Goal: Transaction & Acquisition: Book appointment/travel/reservation

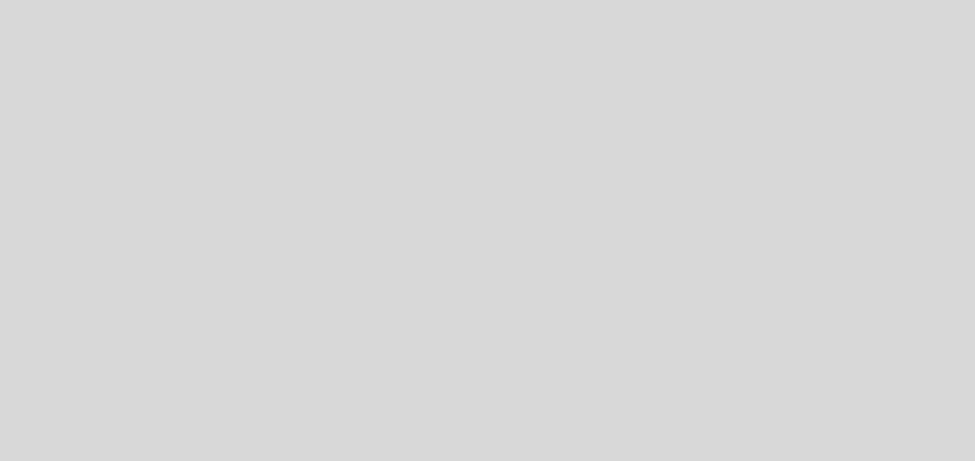
select select "pt"
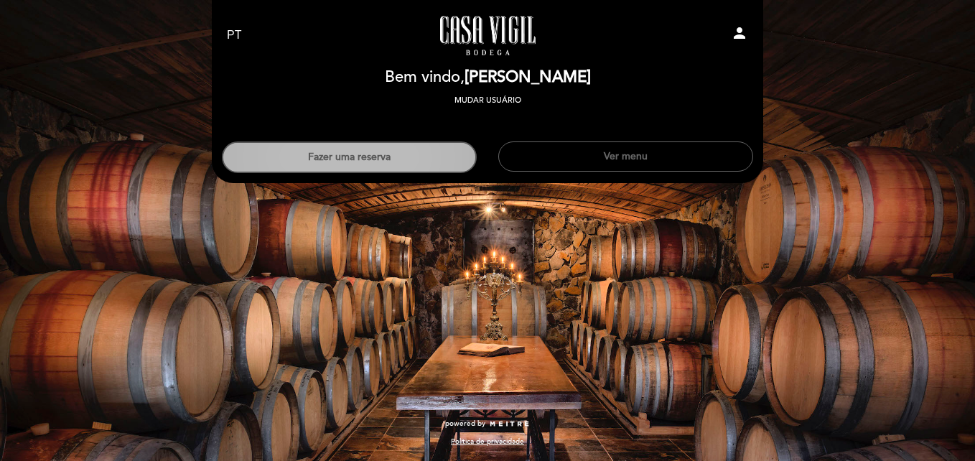
click at [393, 156] on button "Fazer uma reserva" at bounding box center [349, 157] width 255 height 32
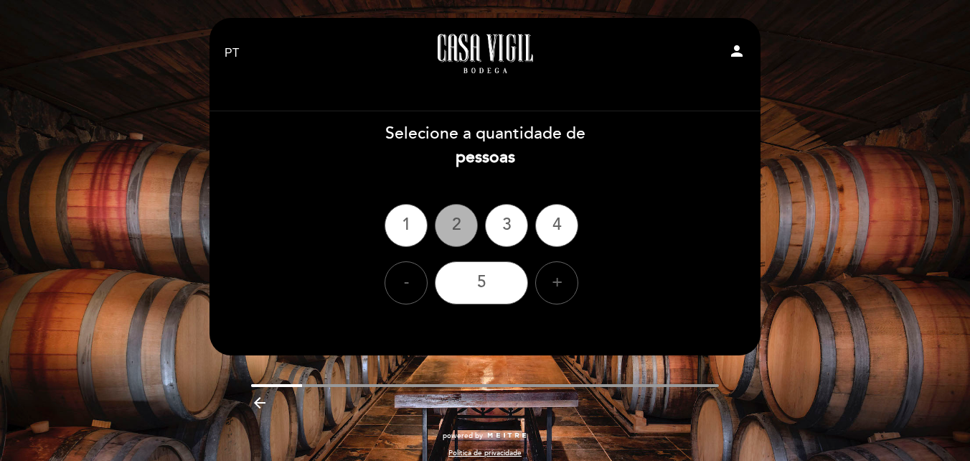
click at [449, 220] on div "2" at bounding box center [456, 225] width 43 height 43
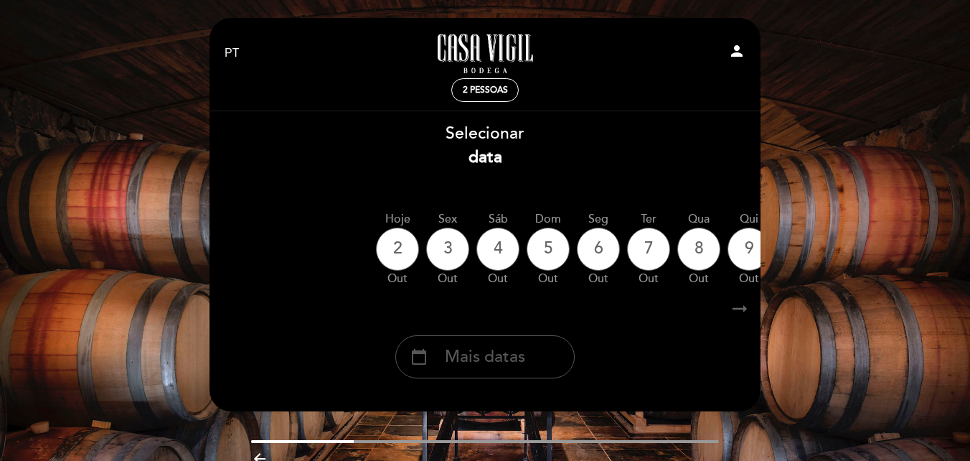
click at [476, 352] on span "Mais datas" at bounding box center [485, 357] width 80 height 24
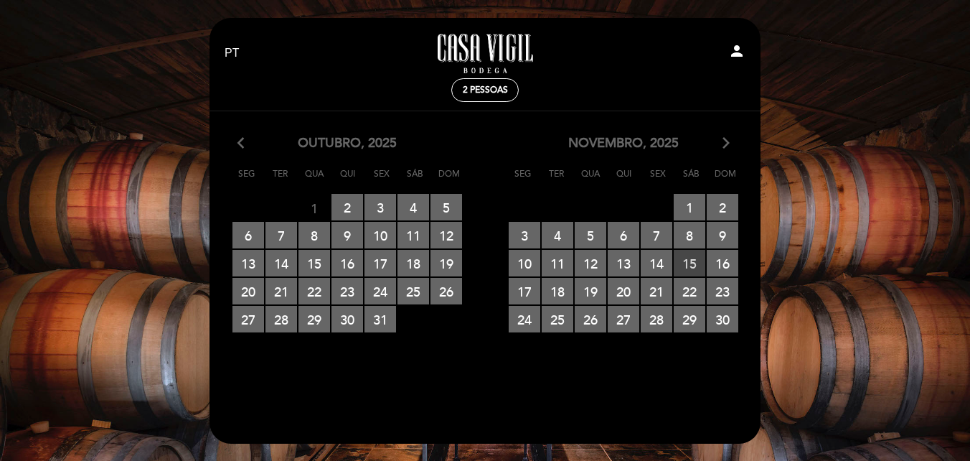
click at [692, 263] on span "15 RESERVAS DISPONÍVEIS" at bounding box center [690, 263] width 32 height 27
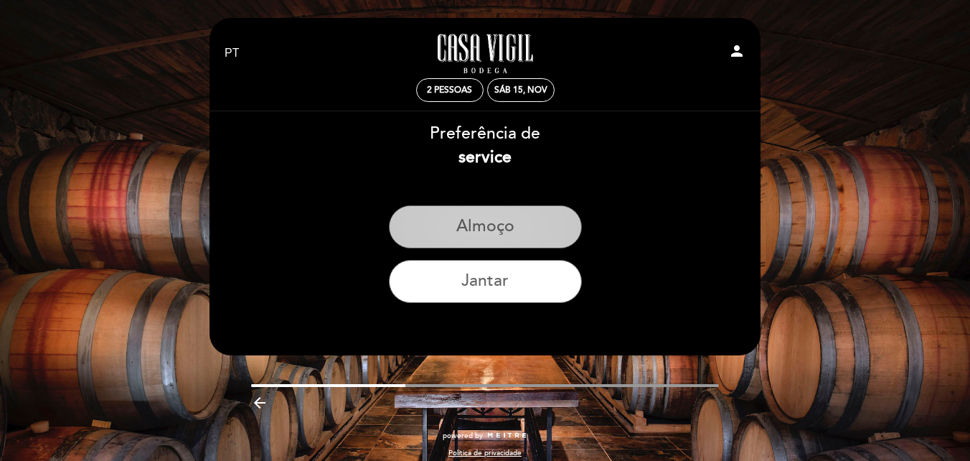
click at [479, 224] on button "Almoço" at bounding box center [485, 226] width 193 height 43
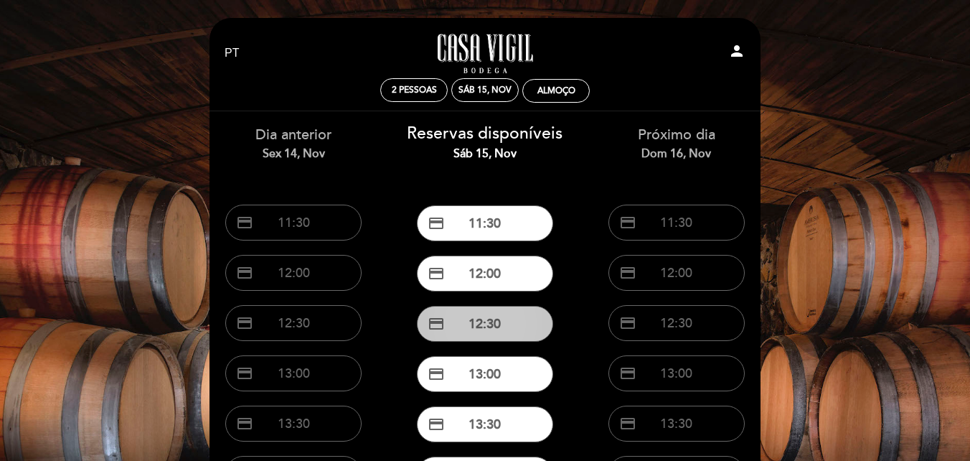
click at [482, 323] on button "credit_card 12:30" at bounding box center [485, 324] width 136 height 36
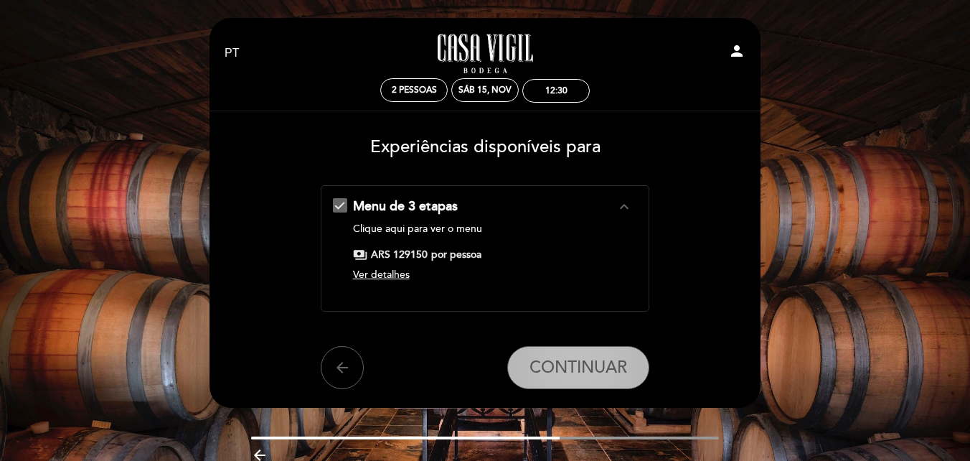
click at [541, 376] on span "CONTINUAR" at bounding box center [579, 367] width 98 height 20
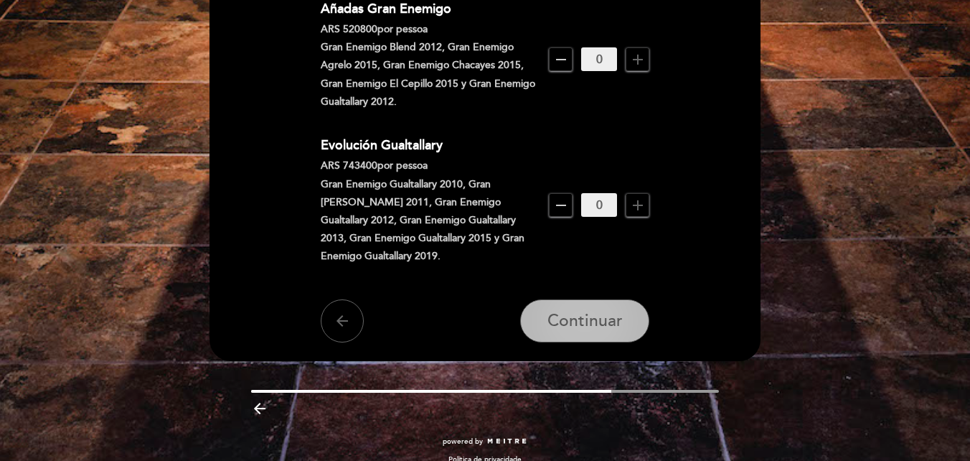
click at [596, 312] on span "Continuar" at bounding box center [585, 322] width 75 height 20
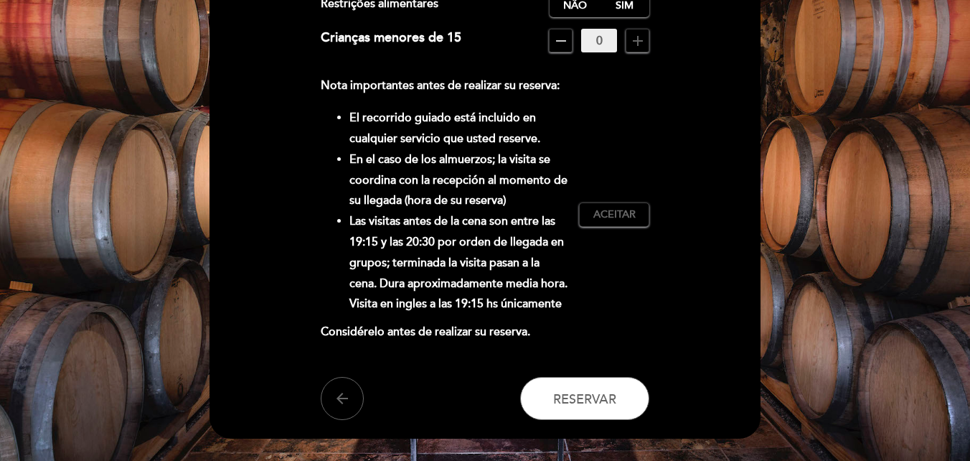
scroll to position [299, 0]
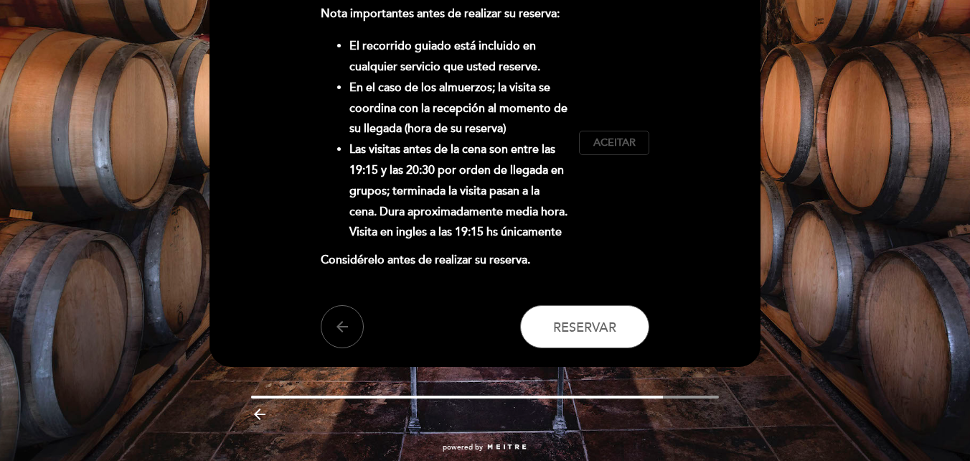
click at [614, 147] on span "Aceitar" at bounding box center [615, 143] width 42 height 15
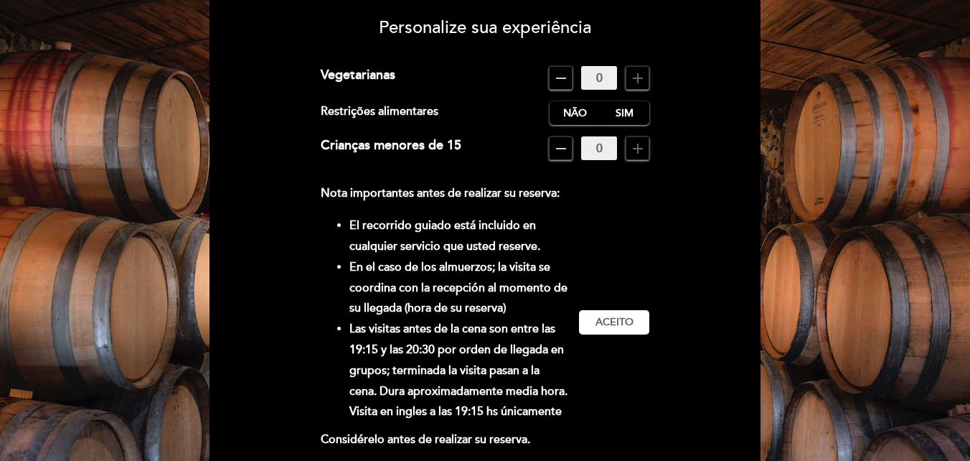
scroll to position [83, 0]
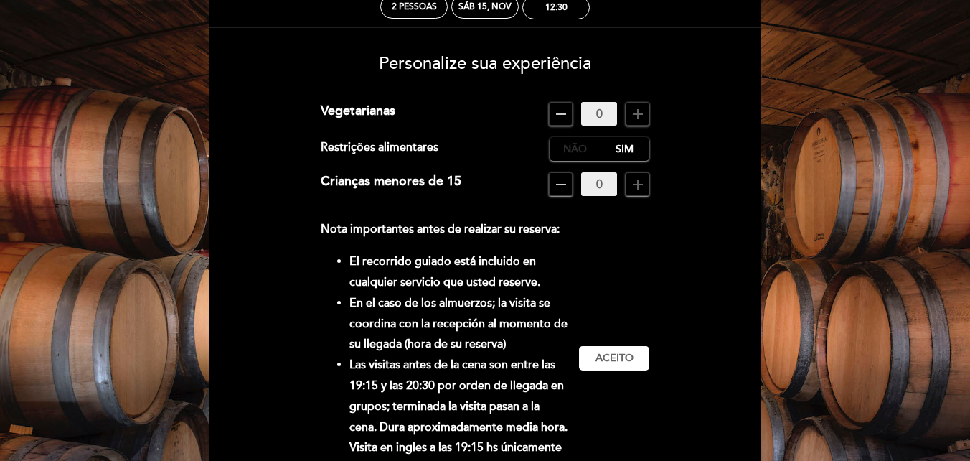
click at [565, 149] on label "Não" at bounding box center [575, 149] width 50 height 24
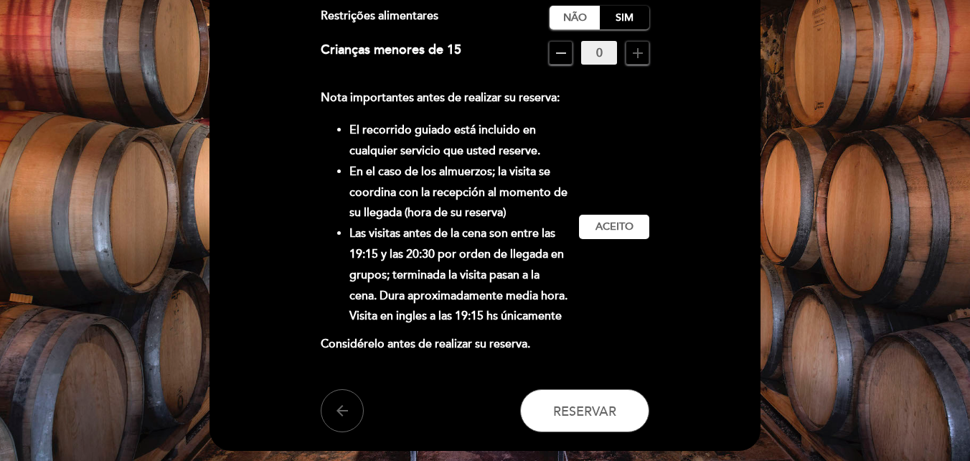
scroll to position [227, 0]
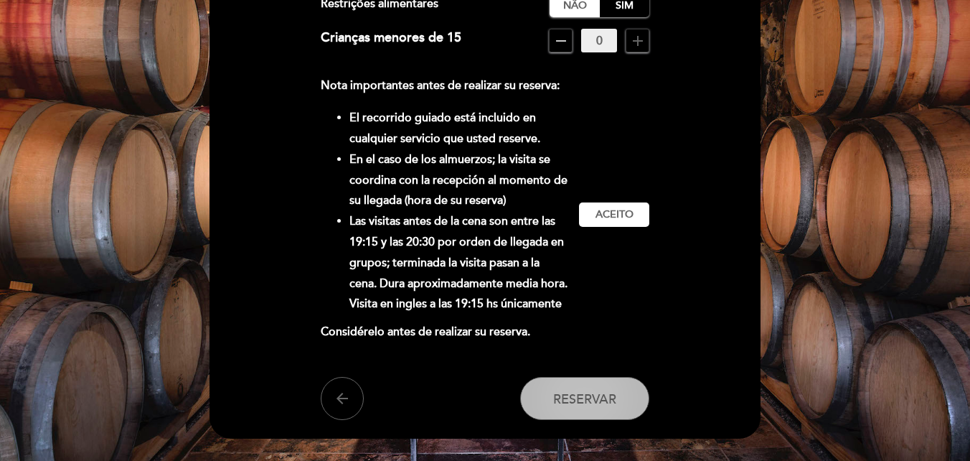
click at [591, 399] on span "Reservar" at bounding box center [584, 398] width 63 height 16
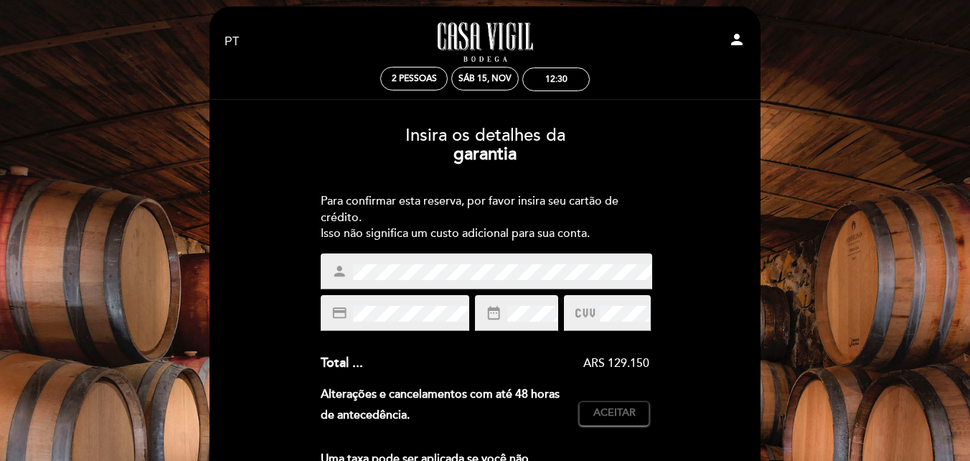
scroll to position [0, 0]
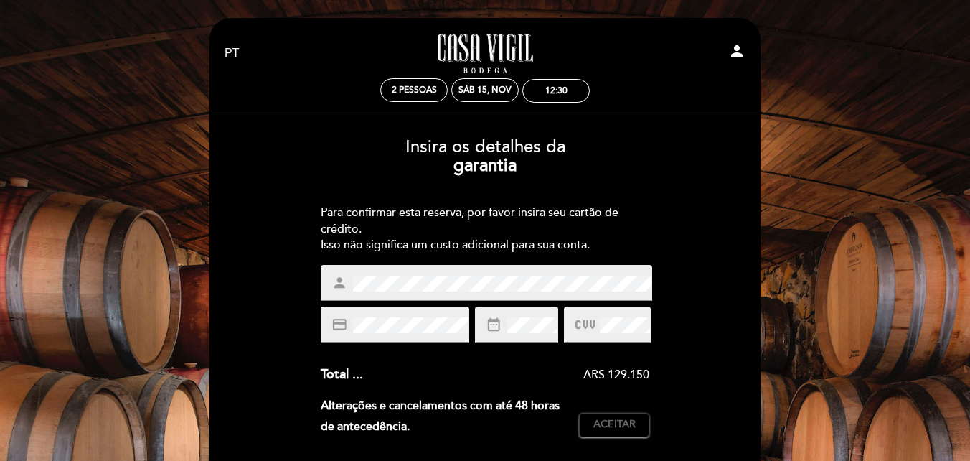
click at [727, 253] on div "Insira os detalhes da [GEOGRAPHIC_DATA] Para confirmar esta reserva, por favor …" at bounding box center [485, 427] width 531 height 602
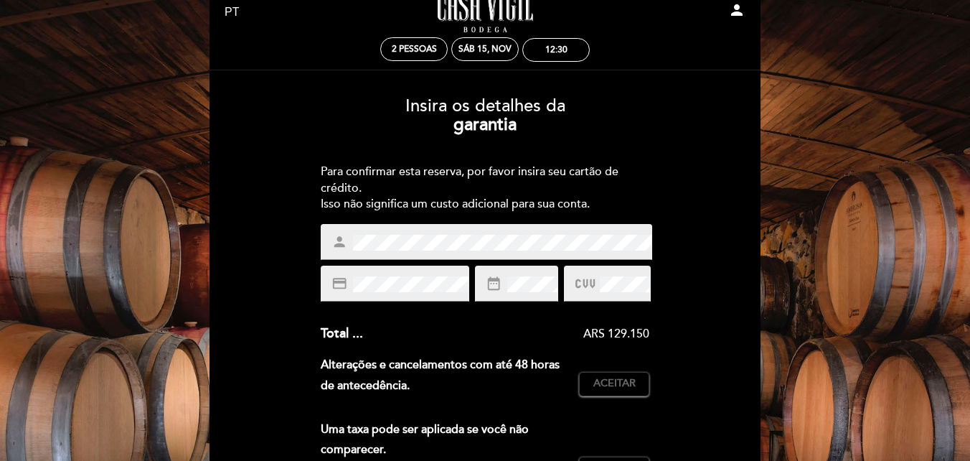
scroll to position [72, 0]
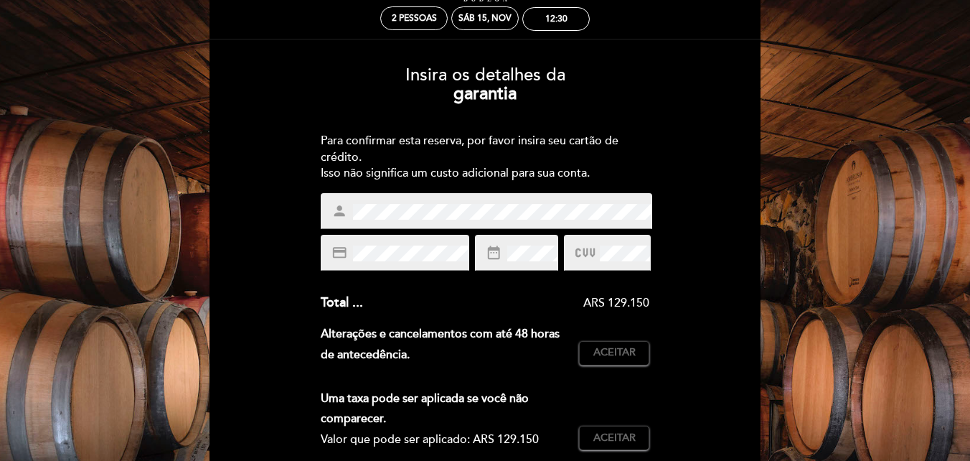
click at [820, 198] on div "EN ES PT [GEOGRAPHIC_DATA] - Restaurante person 2 pessoas Sáb 15, nov 12:30 Bem…" at bounding box center [485, 360] width 970 height 864
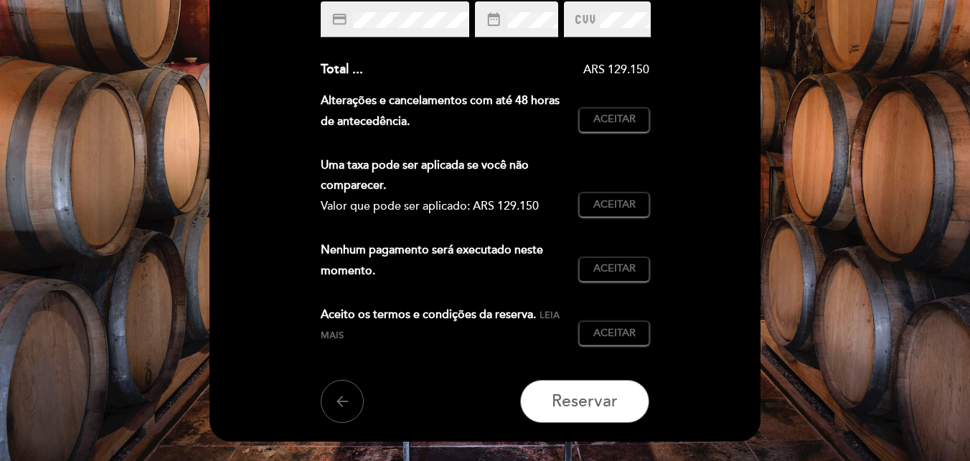
scroll to position [403, 0]
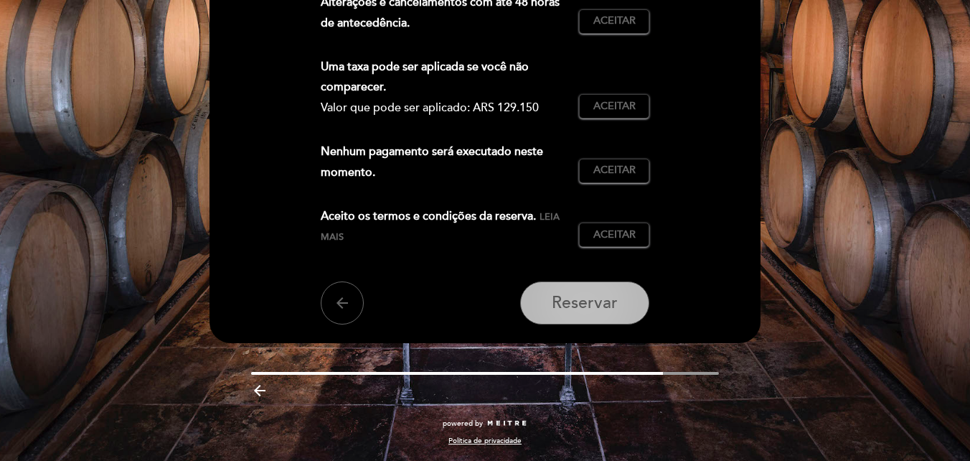
click at [605, 309] on span "Reservar" at bounding box center [585, 303] width 66 height 20
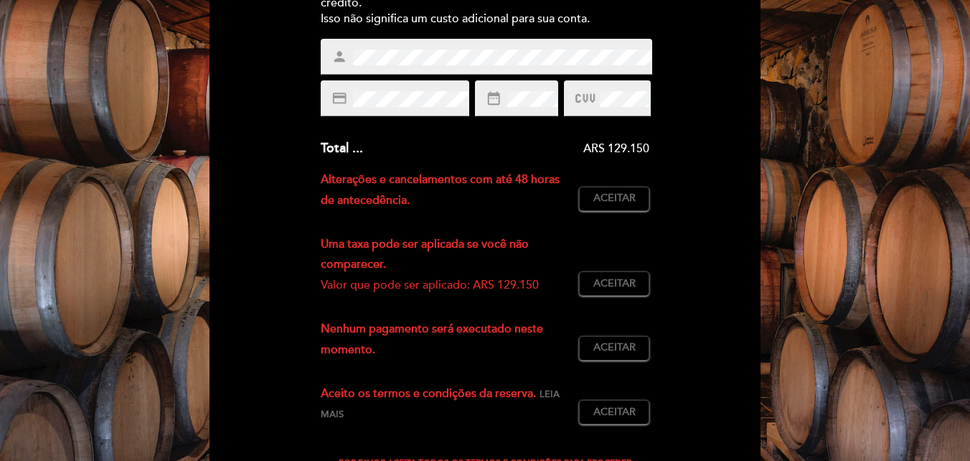
scroll to position [188, 0]
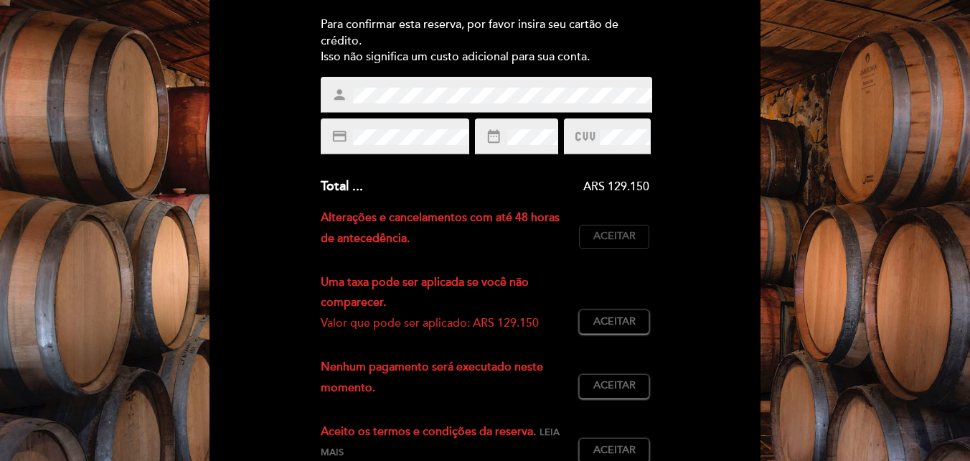
click at [614, 233] on span "Aceitar" at bounding box center [615, 236] width 42 height 15
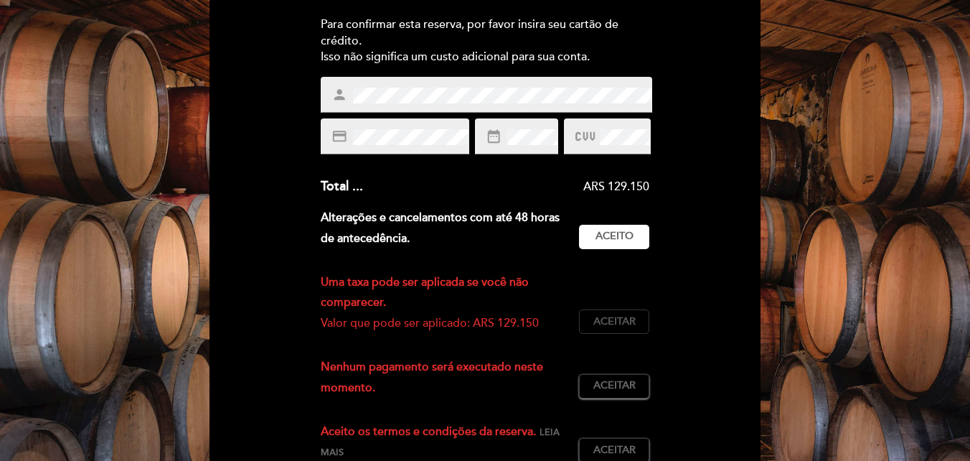
click at [589, 319] on button "Aceitar Aceito" at bounding box center [614, 321] width 70 height 24
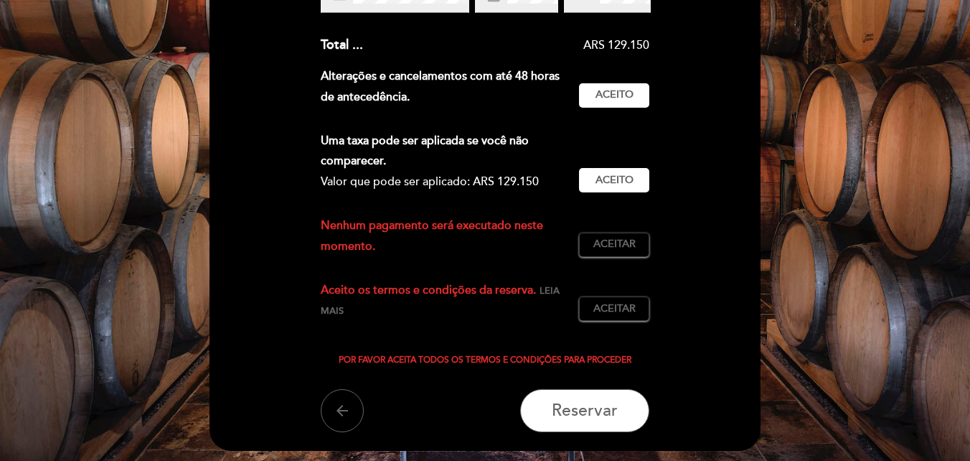
scroll to position [332, 0]
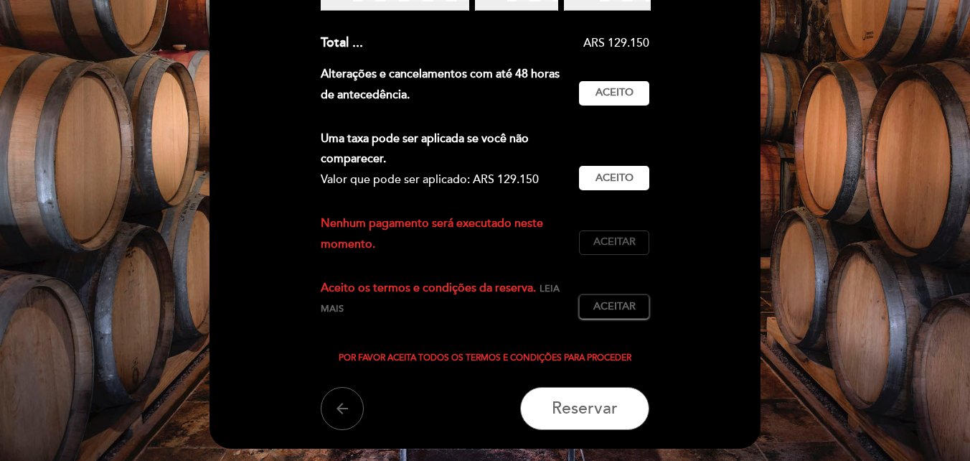
click at [616, 245] on span "Aceitar" at bounding box center [615, 242] width 42 height 15
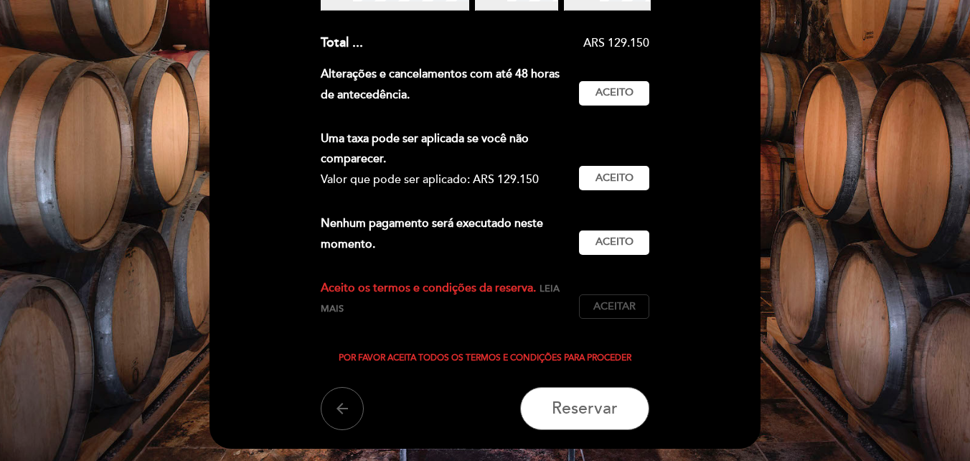
click at [616, 309] on span "Aceitar" at bounding box center [615, 306] width 42 height 15
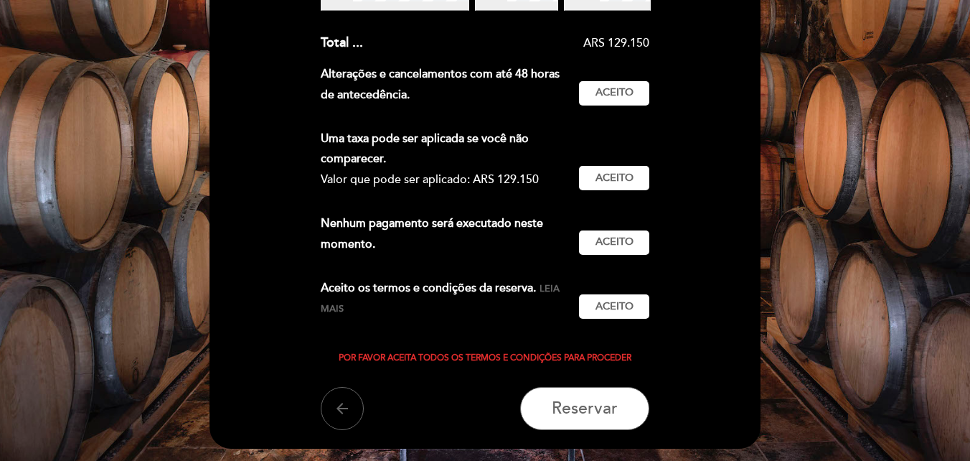
click at [554, 288] on span "Leia mais" at bounding box center [440, 299] width 239 height 32
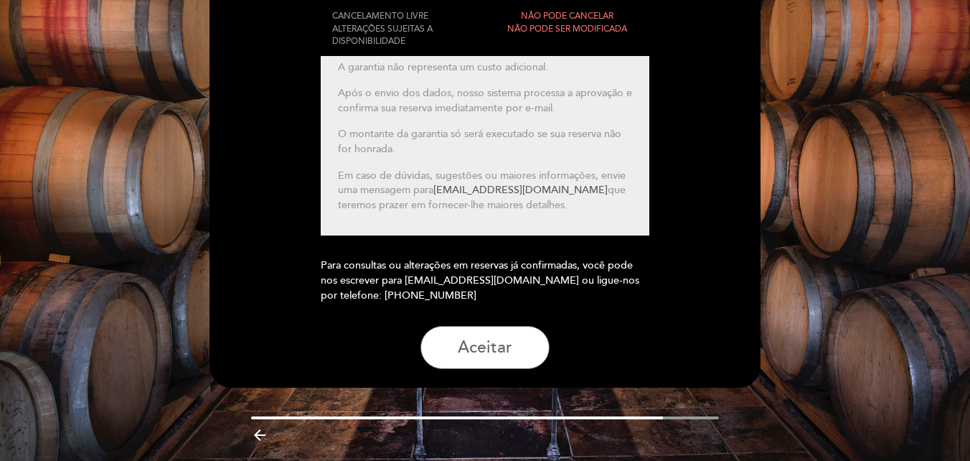
scroll to position [227, 0]
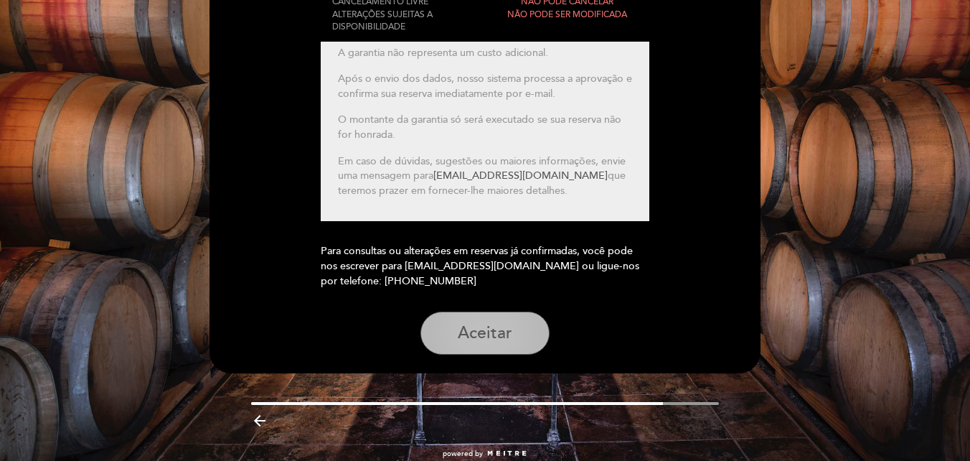
click at [515, 329] on button "Aceitar" at bounding box center [485, 333] width 129 height 43
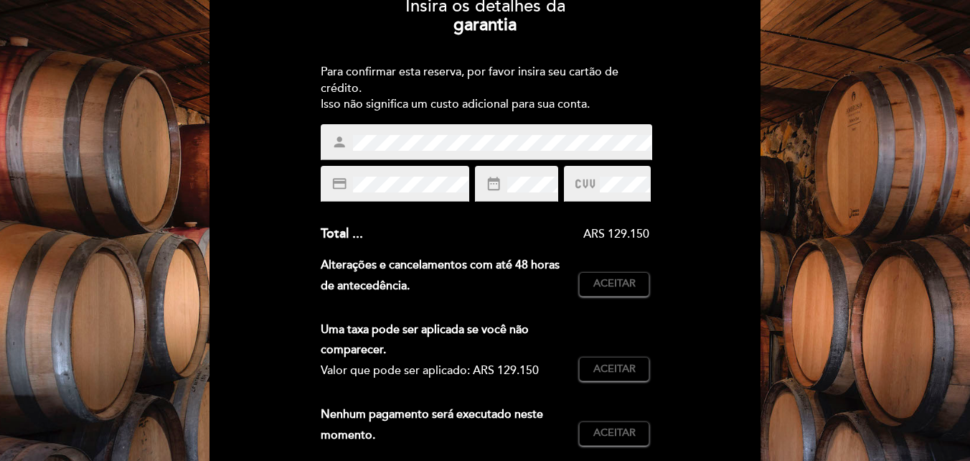
scroll to position [287, 0]
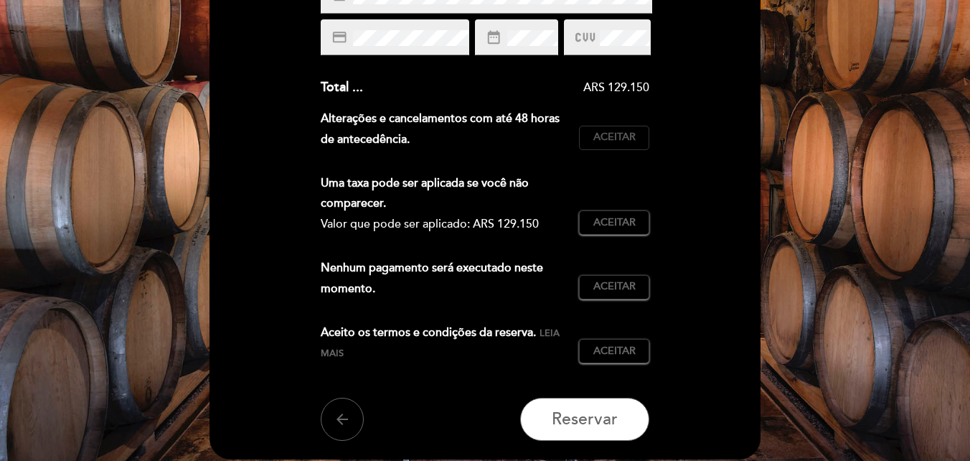
click at [605, 146] on button "Aceitar Aceito" at bounding box center [614, 138] width 70 height 24
click at [614, 210] on div "Uma taxa pode ser aplicada se você não comparecer. Valor que pode ser aplicado:…" at bounding box center [485, 209] width 329 height 73
drag, startPoint x: 617, startPoint y: 220, endPoint x: 624, endPoint y: 268, distance: 47.9
click at [617, 221] on span "Aceitar" at bounding box center [615, 222] width 42 height 15
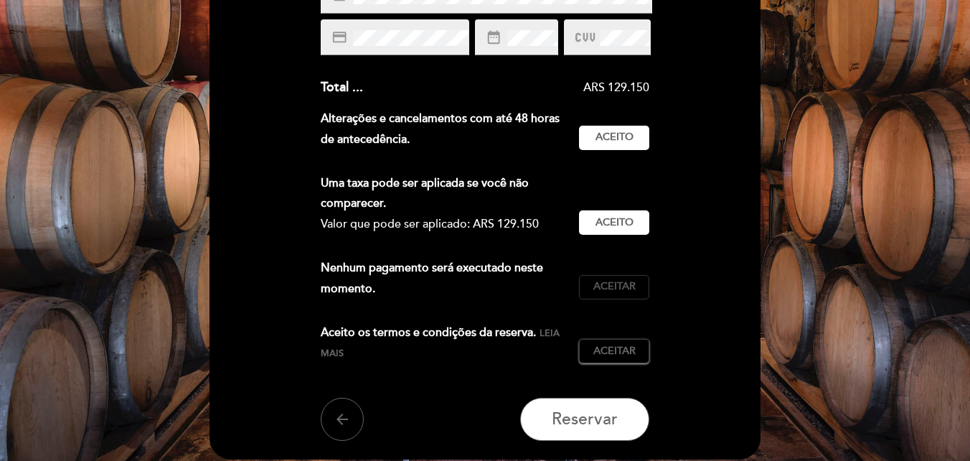
click at [620, 284] on span "Aceitar" at bounding box center [615, 286] width 42 height 15
click at [616, 345] on span "Aceitar" at bounding box center [615, 351] width 42 height 15
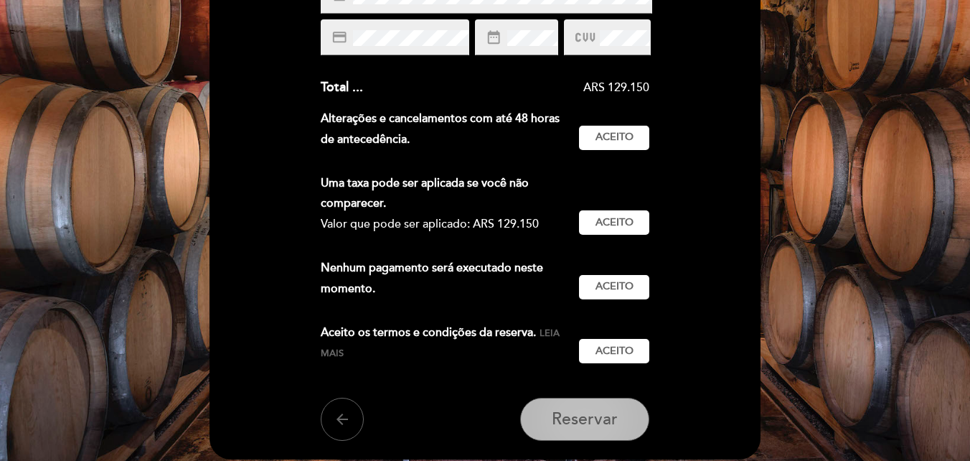
click at [594, 417] on span "Reservar" at bounding box center [585, 419] width 66 height 20
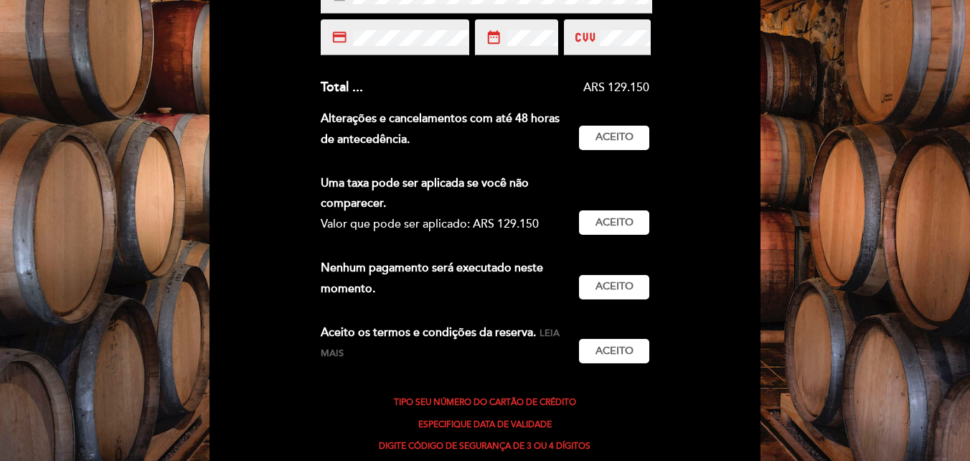
scroll to position [215, 0]
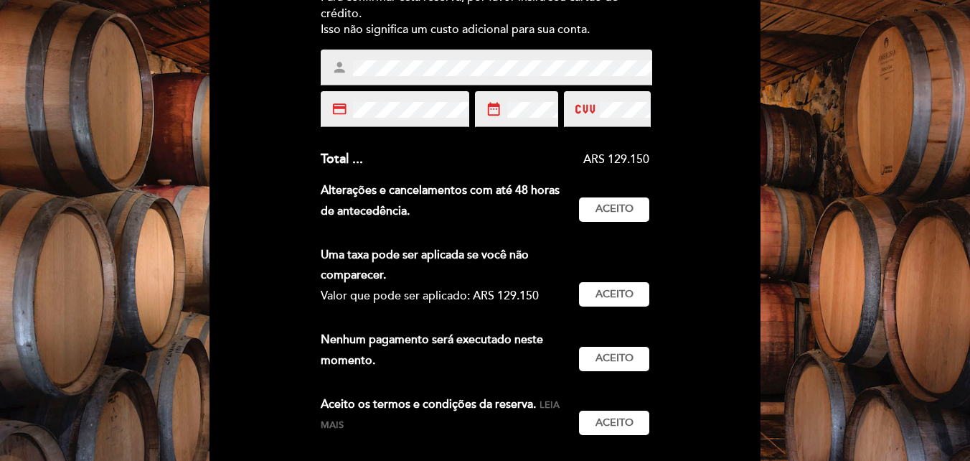
click at [769, 164] on div "EN ES PT [GEOGRAPHIC_DATA] - Restaurante person 2 pessoas Sáb 15, nov 12:30 Bem…" at bounding box center [485, 264] width 573 height 923
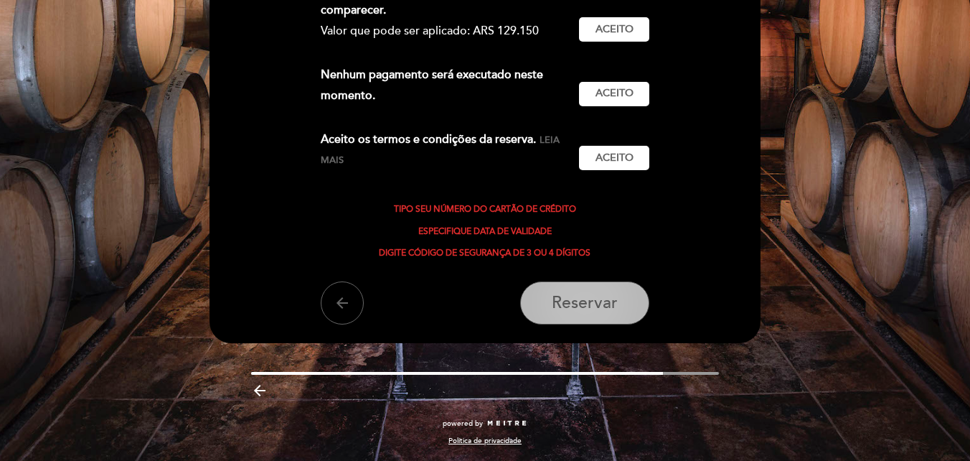
click at [596, 303] on span "Reservar" at bounding box center [585, 304] width 66 height 20
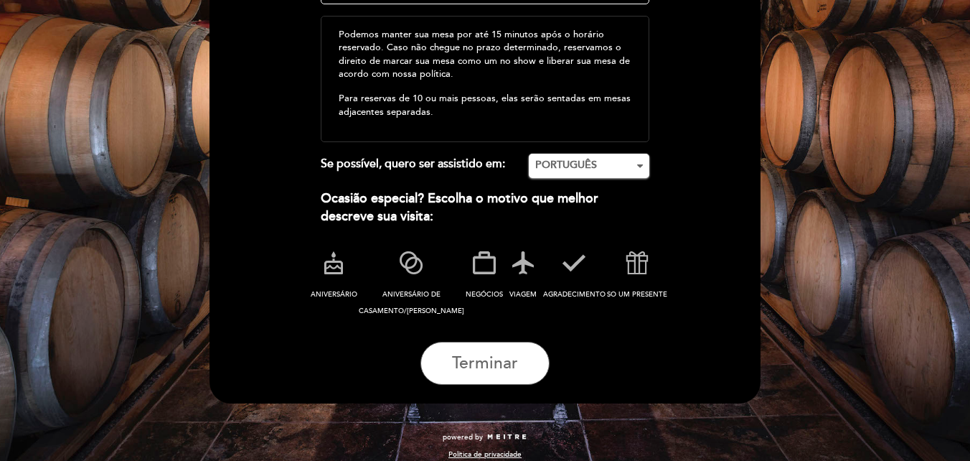
scroll to position [328, 0]
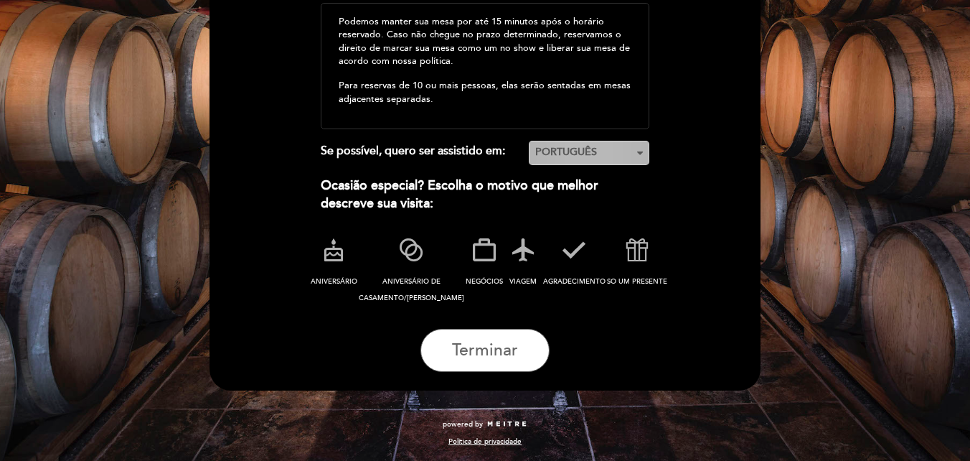
click at [632, 155] on span "PORTUGUÊS" at bounding box center [589, 152] width 108 height 14
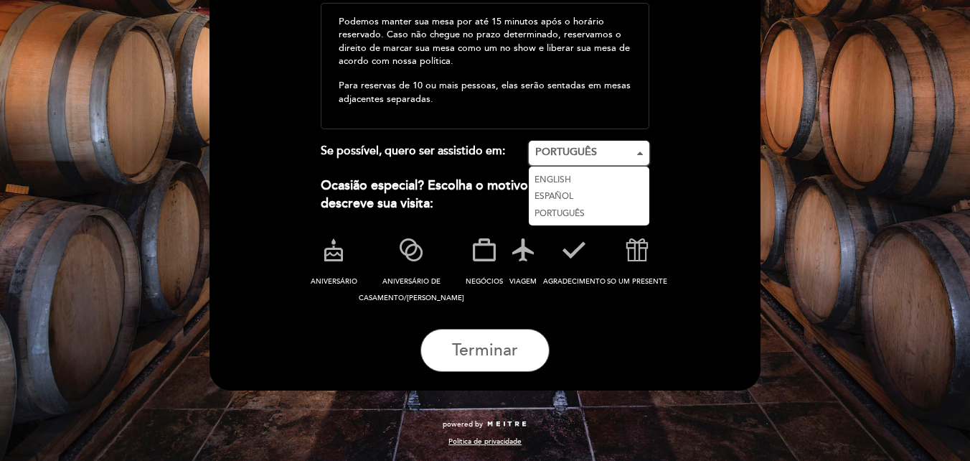
click at [584, 194] on link "ESPAÑOL" at bounding box center [589, 196] width 121 height 17
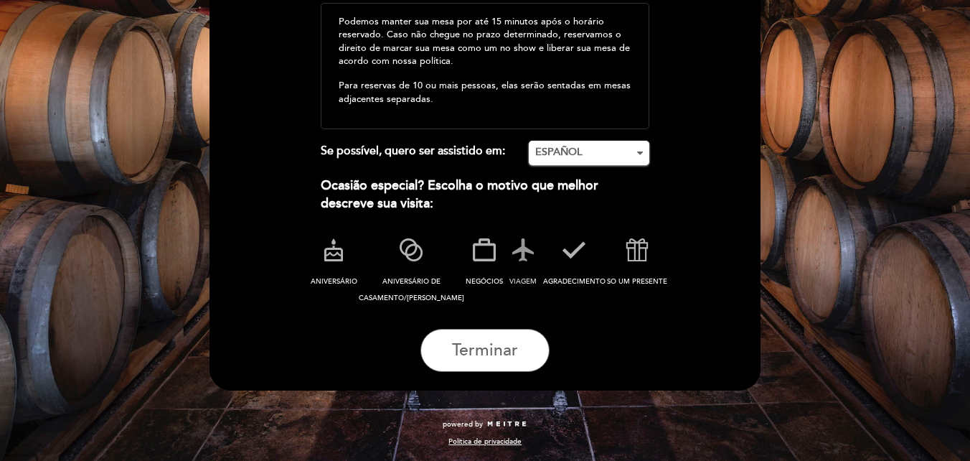
click at [513, 279] on span "VIAGEM" at bounding box center [523, 281] width 27 height 9
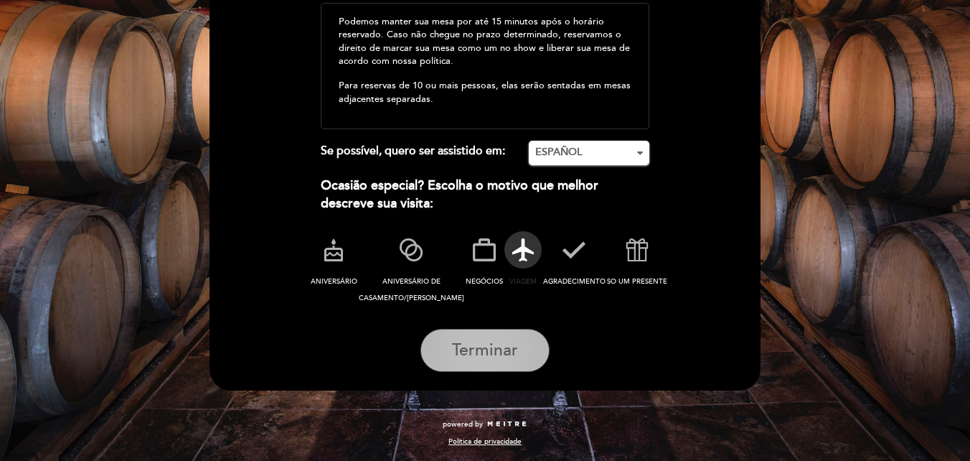
click at [479, 362] on button "Terminar" at bounding box center [485, 350] width 129 height 43
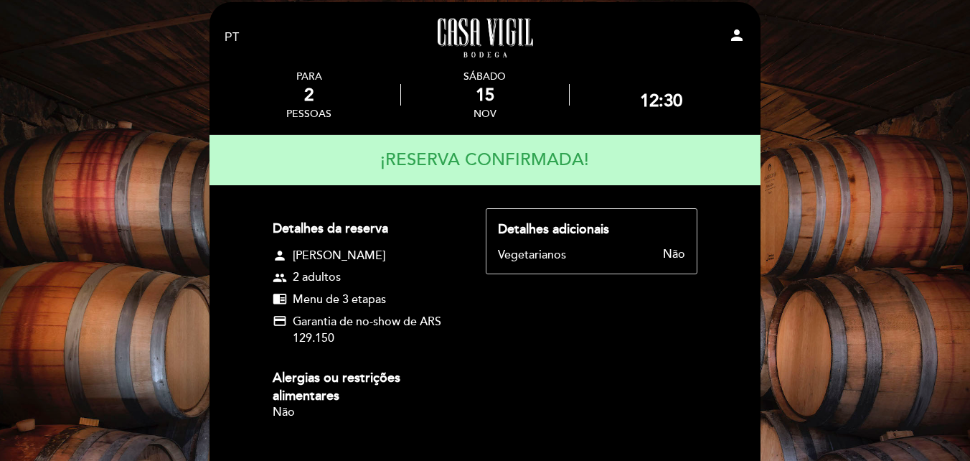
scroll to position [0, 0]
